Goal: Information Seeking & Learning: Learn about a topic

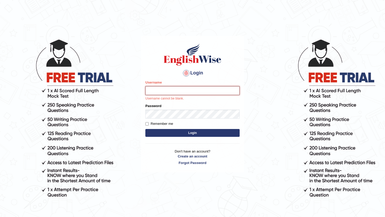
type input "Raynice"
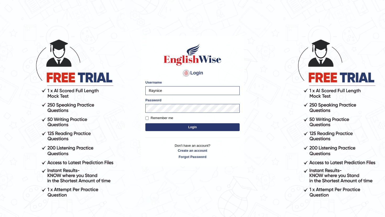
click at [208, 127] on button "Login" at bounding box center [192, 127] width 94 height 8
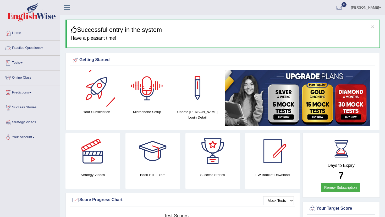
click at [25, 49] on link "Practice Questions" at bounding box center [30, 47] width 60 height 13
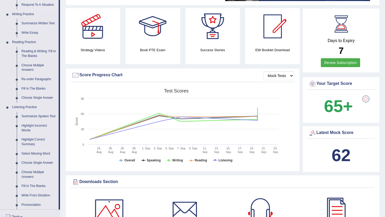
scroll to position [154, 0]
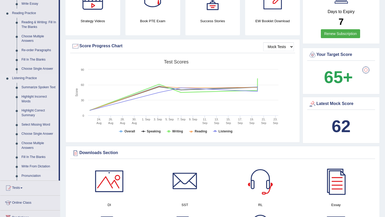
click at [38, 180] on link "Pronunciation" at bounding box center [39, 176] width 40 height 9
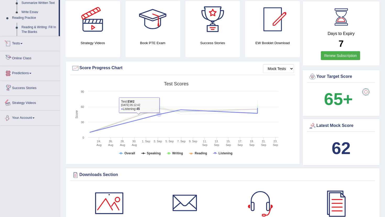
scroll to position [343, 0]
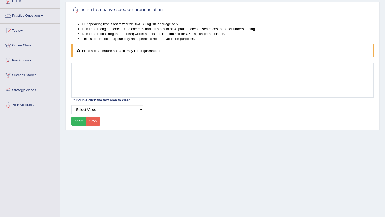
scroll to position [32, 0]
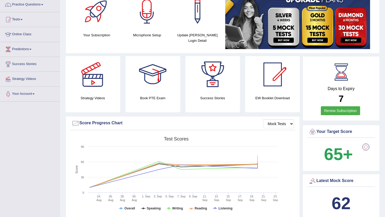
scroll to position [42, 0]
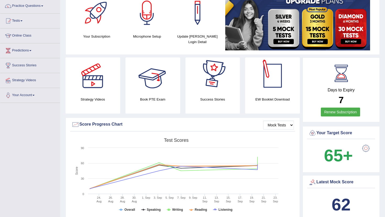
click at [264, 79] on div at bounding box center [272, 76] width 37 height 37
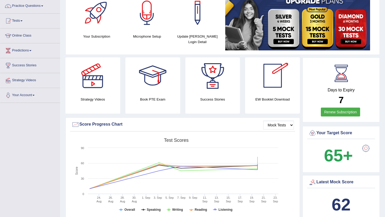
click at [271, 83] on div at bounding box center [272, 76] width 37 height 37
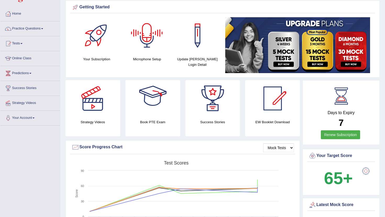
scroll to position [0, 0]
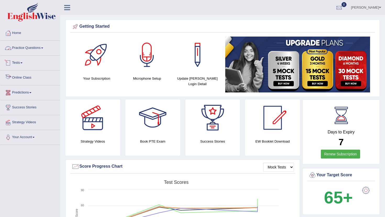
click at [30, 50] on link "Practice Questions" at bounding box center [30, 47] width 60 height 13
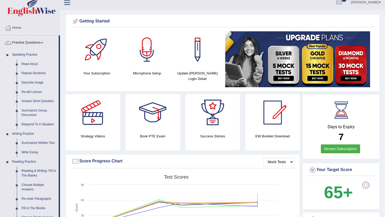
scroll to position [6, 0]
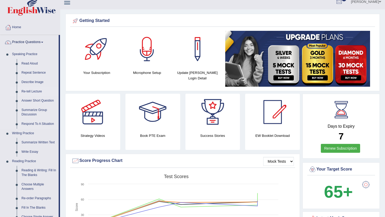
click at [35, 92] on link "Re-tell Lecture" at bounding box center [39, 91] width 40 height 9
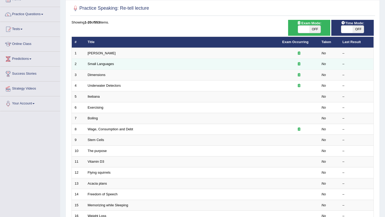
scroll to position [15, 0]
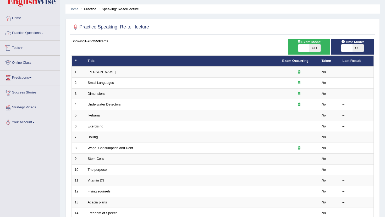
click at [28, 36] on link "Practice Questions" at bounding box center [30, 32] width 60 height 13
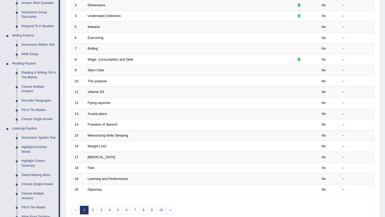
scroll to position [108, 0]
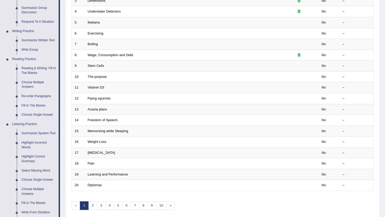
click at [34, 106] on link "Fill In The Blanks" at bounding box center [39, 105] width 40 height 9
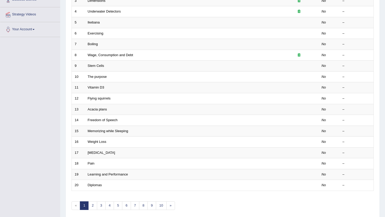
scroll to position [125, 0]
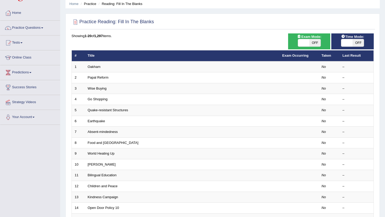
scroll to position [21, 0]
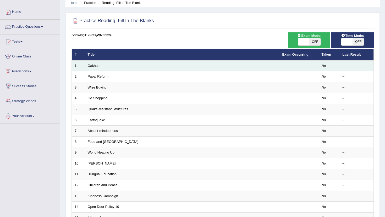
click at [101, 67] on td "Oakham" at bounding box center [182, 65] width 194 height 11
click at [96, 66] on link "Oakham" at bounding box center [94, 66] width 13 height 4
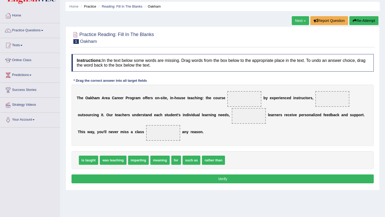
scroll to position [21, 0]
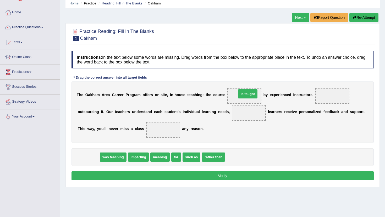
drag, startPoint x: 88, startPoint y: 159, endPoint x: 245, endPoint y: 96, distance: 169.7
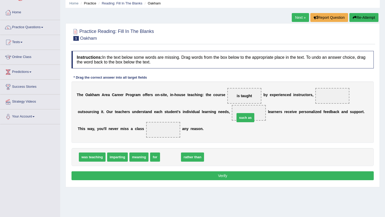
drag, startPoint x: 172, startPoint y: 159, endPoint x: 249, endPoint y: 117, distance: 88.4
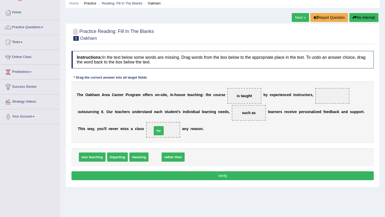
drag, startPoint x: 156, startPoint y: 159, endPoint x: 160, endPoint y: 132, distance: 26.7
drag, startPoint x: 251, startPoint y: 113, endPoint x: 202, endPoint y: 160, distance: 67.7
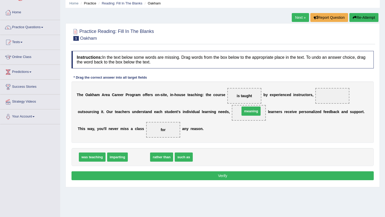
drag, startPoint x: 140, startPoint y: 159, endPoint x: 252, endPoint y: 113, distance: 121.1
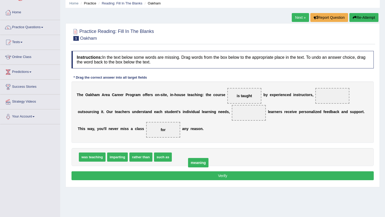
drag, startPoint x: 248, startPoint y: 114, endPoint x: 198, endPoint y: 164, distance: 70.9
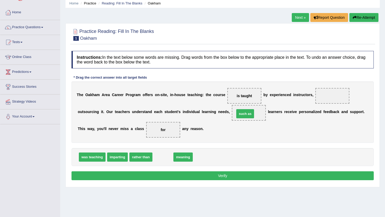
drag, startPoint x: 157, startPoint y: 159, endPoint x: 239, endPoint y: 115, distance: 92.9
drag, startPoint x: 162, startPoint y: 156, endPoint x: 334, endPoint y: 95, distance: 181.9
click at [236, 179] on button "Verify" at bounding box center [222, 176] width 302 height 9
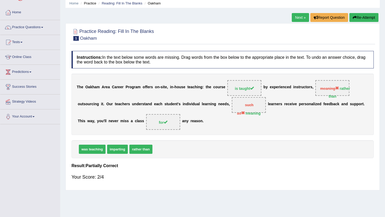
click at [297, 21] on link "Next »" at bounding box center [299, 17] width 17 height 9
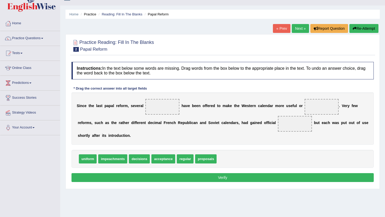
scroll to position [15, 0]
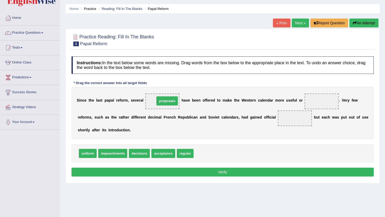
drag, startPoint x: 209, startPoint y: 156, endPoint x: 168, endPoint y: 104, distance: 66.5
click at [87, 153] on span "uniform" at bounding box center [88, 153] width 18 height 9
drag, startPoint x: 87, startPoint y: 153, endPoint x: 319, endPoint y: 102, distance: 237.4
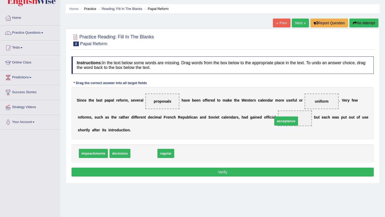
drag, startPoint x: 146, startPoint y: 154, endPoint x: 290, endPoint y: 120, distance: 147.4
click at [233, 175] on button "Verify" at bounding box center [222, 172] width 302 height 9
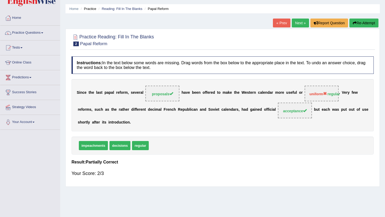
click at [300, 21] on link "Next »" at bounding box center [299, 23] width 17 height 9
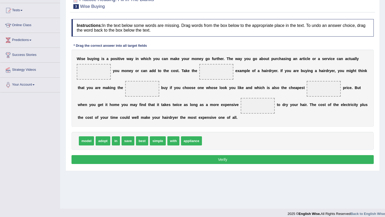
scroll to position [54, 0]
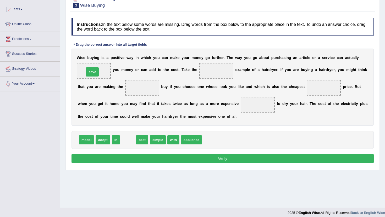
drag, startPoint x: 130, startPoint y: 141, endPoint x: 94, endPoint y: 73, distance: 76.8
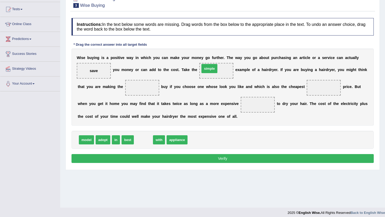
drag, startPoint x: 144, startPoint y: 140, endPoint x: 216, endPoint y: 72, distance: 98.6
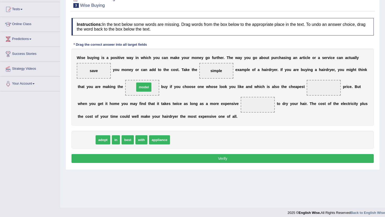
drag, startPoint x: 91, startPoint y: 140, endPoint x: 147, endPoint y: 88, distance: 77.0
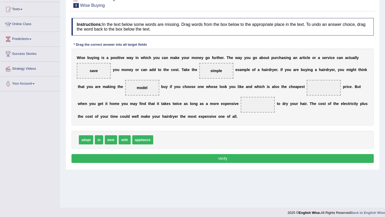
drag, startPoint x: 145, startPoint y: 84, endPoint x: 176, endPoint y: 92, distance: 32.6
click at [212, 84] on div "W i s e b u y i n g i s a p o s i t i v e w a y i n w h i c h y o u c a n m a k…" at bounding box center [222, 87] width 302 height 77
drag, startPoint x: 143, startPoint y: 89, endPoint x: 321, endPoint y: 90, distance: 177.9
drag, startPoint x: 143, startPoint y: 143, endPoint x: 259, endPoint y: 107, distance: 121.6
drag, startPoint x: 89, startPoint y: 141, endPoint x: 84, endPoint y: 141, distance: 5.3
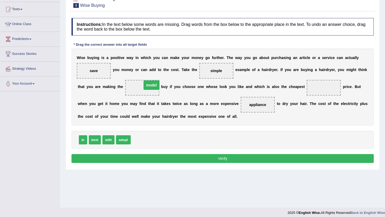
drag, startPoint x: 323, startPoint y: 88, endPoint x: 150, endPoint y: 86, distance: 172.9
drag, startPoint x: 92, startPoint y: 141, endPoint x: 323, endPoint y: 89, distance: 236.8
click at [222, 161] on button "Verify" at bounding box center [222, 158] width 302 height 9
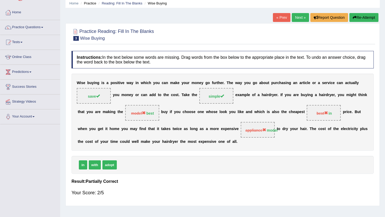
scroll to position [19, 0]
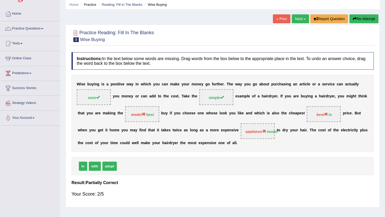
click at [297, 20] on link "Next »" at bounding box center [299, 18] width 17 height 9
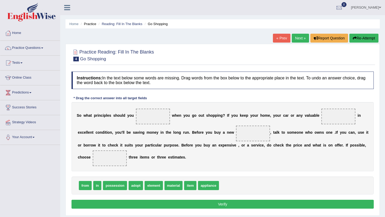
scroll to position [44, 0]
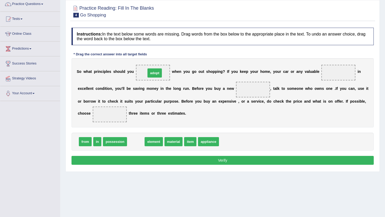
drag, startPoint x: 136, startPoint y: 145, endPoint x: 155, endPoint y: 76, distance: 71.3
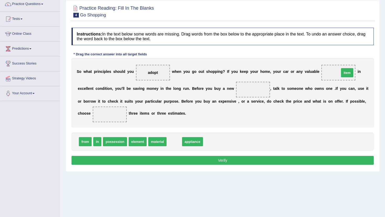
drag, startPoint x: 173, startPoint y: 144, endPoint x: 346, endPoint y: 75, distance: 185.7
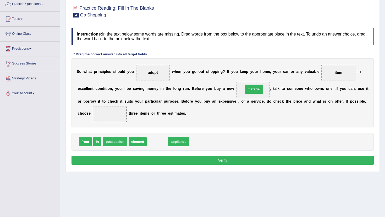
drag, startPoint x: 160, startPoint y: 142, endPoint x: 257, endPoint y: 89, distance: 109.9
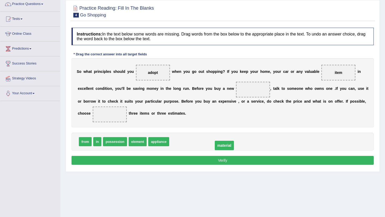
drag, startPoint x: 251, startPoint y: 91, endPoint x: 217, endPoint y: 148, distance: 65.7
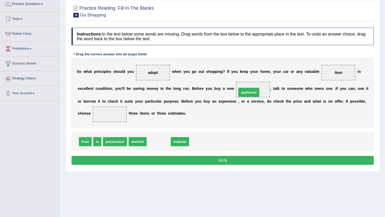
drag, startPoint x: 157, startPoint y: 143, endPoint x: 251, endPoint y: 93, distance: 106.2
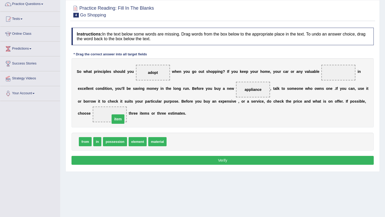
drag, startPoint x: 335, startPoint y: 74, endPoint x: 110, endPoint y: 116, distance: 229.3
drag, startPoint x: 157, startPoint y: 140, endPoint x: 337, endPoint y: 72, distance: 192.7
click at [235, 162] on button "Verify" at bounding box center [222, 160] width 302 height 9
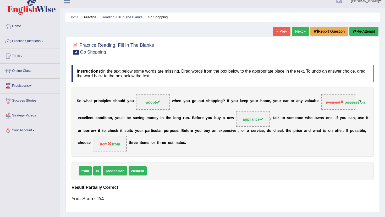
scroll to position [0, 0]
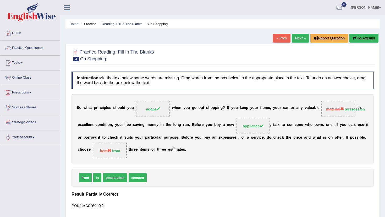
click at [298, 38] on link "Next »" at bounding box center [299, 38] width 17 height 9
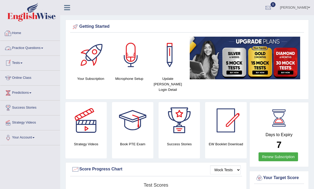
click at [22, 62] on link "Tests" at bounding box center [30, 62] width 60 height 13
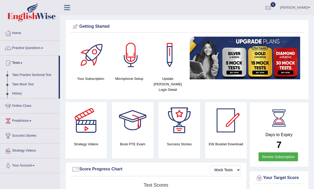
click at [30, 86] on link "Take Mock Test" at bounding box center [34, 84] width 49 height 9
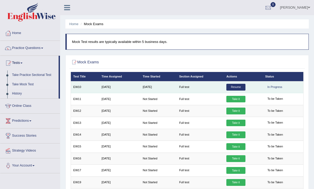
click at [235, 87] on link "Resume" at bounding box center [235, 87] width 19 height 7
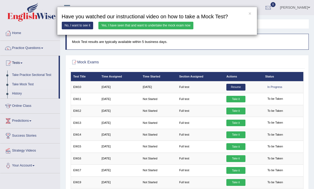
click at [135, 26] on link "Yes, I have seen that and want to undertake the mock exam now" at bounding box center [145, 26] width 95 height 8
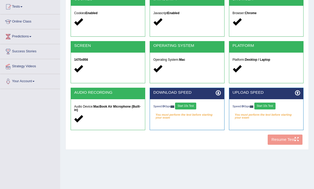
scroll to position [86, 0]
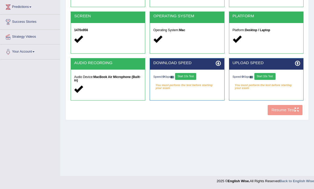
click at [192, 78] on button "Start 10s Test" at bounding box center [185, 76] width 21 height 7
click at [269, 77] on div "Speed: 0 Kbps Start 10s Test" at bounding box center [266, 77] width 67 height 8
click at [266, 77] on button "Start 10s Test" at bounding box center [264, 76] width 21 height 7
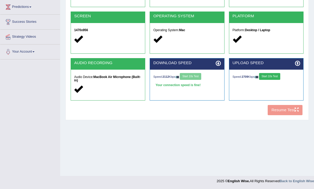
click at [278, 112] on div "COOKIES Cookies Enabled JAVASCRIPT Javascript Enabled BROWSER Browser: Chrome S…" at bounding box center [186, 41] width 235 height 153
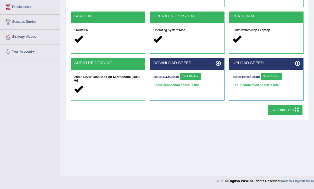
click at [281, 110] on button "Resume Test" at bounding box center [285, 110] width 35 height 10
